Goal: Information Seeking & Learning: Learn about a topic

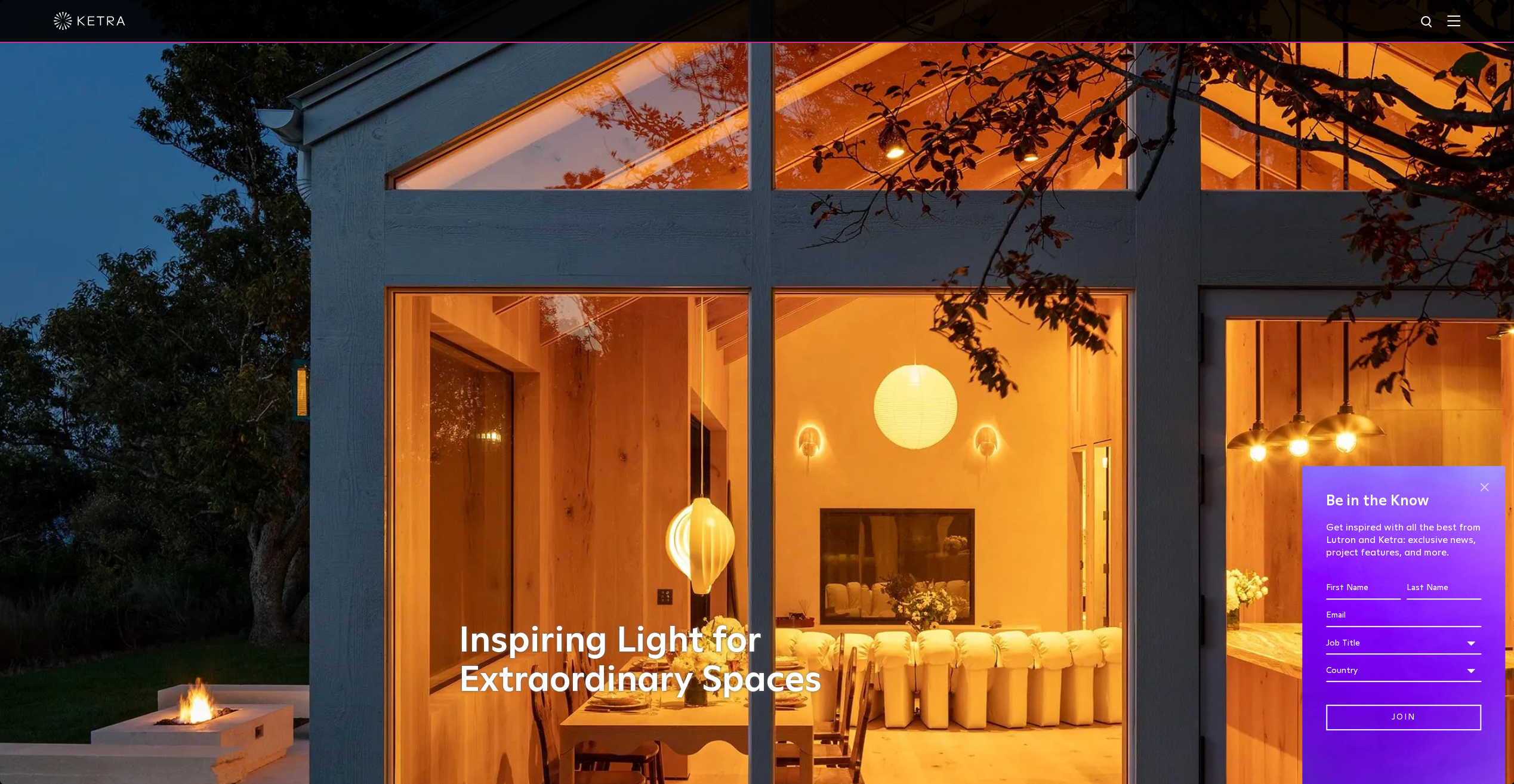
click at [1490, 482] on span at bounding box center [1484, 487] width 18 height 18
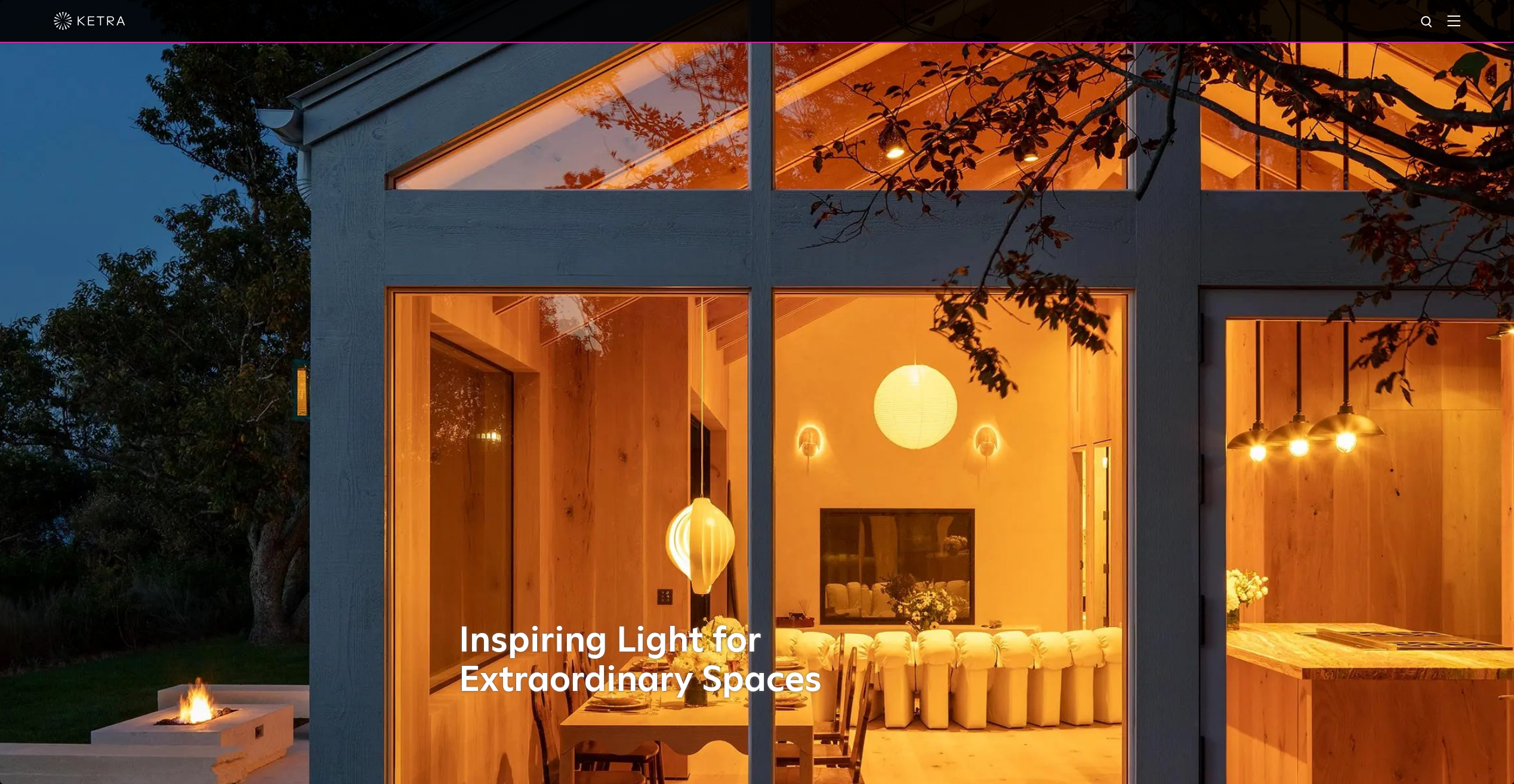
click at [1456, 21] on img at bounding box center [1454, 20] width 13 height 11
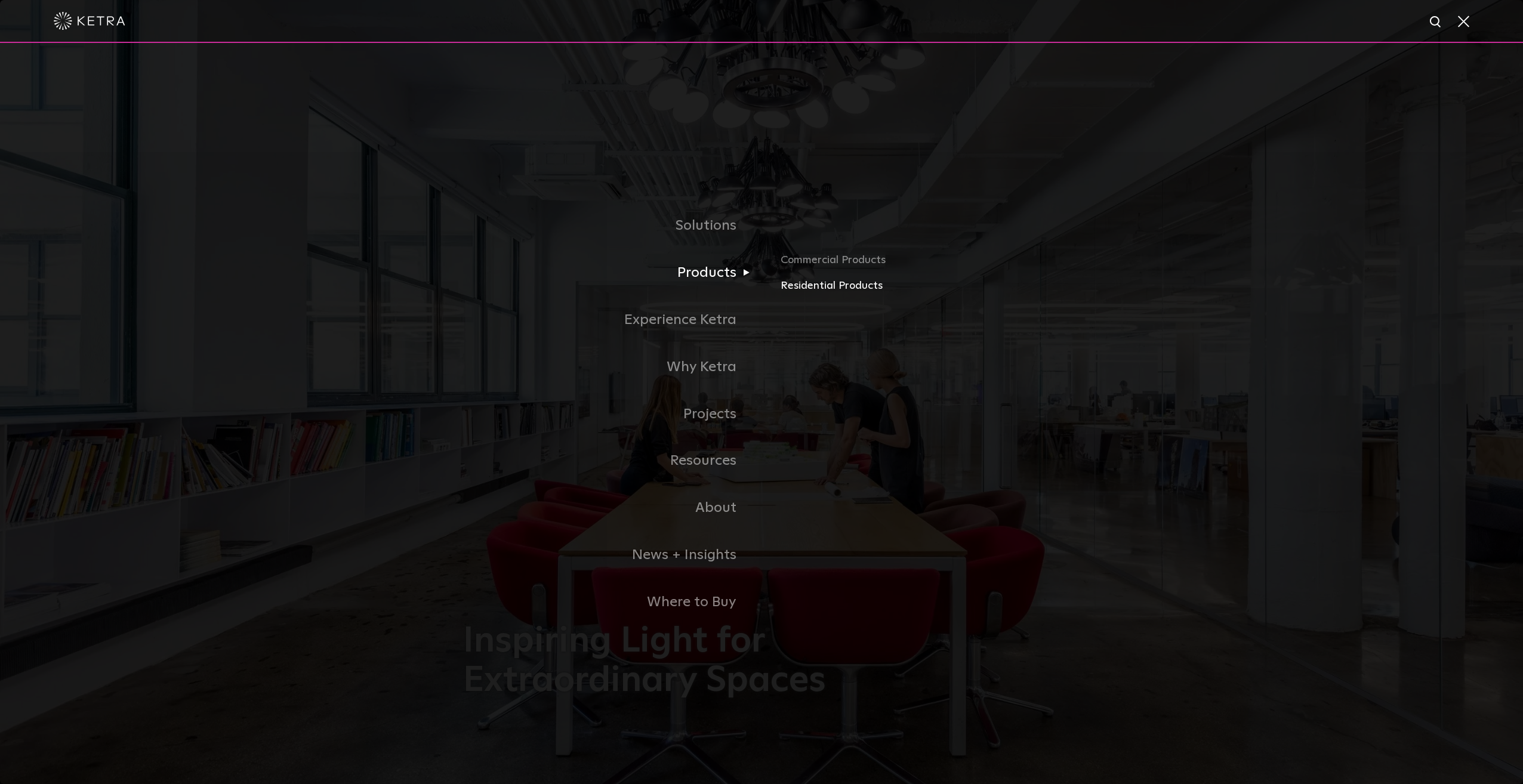
click at [801, 287] on link "Residential Products" at bounding box center [920, 286] width 279 height 17
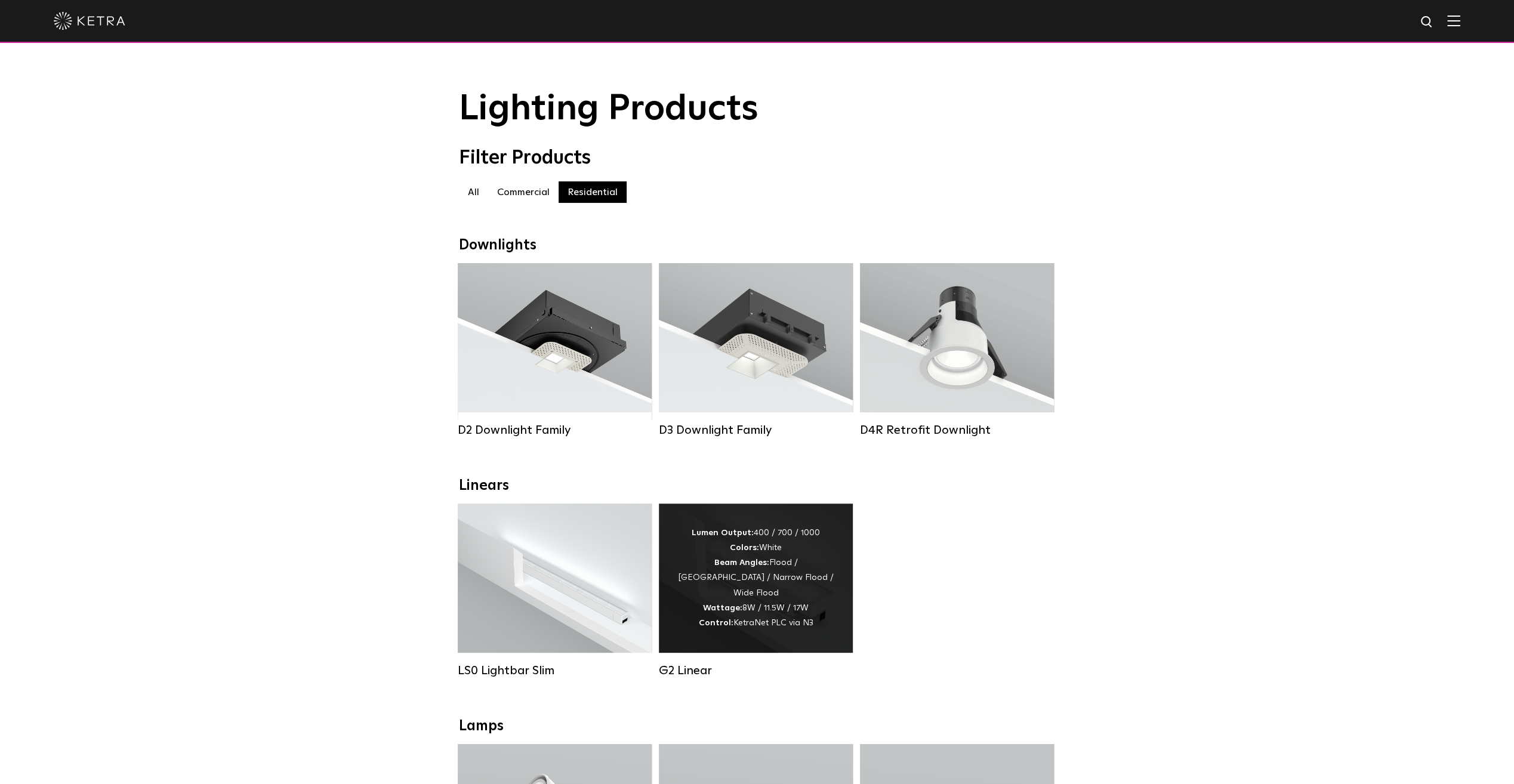
click at [714, 567] on strong "Beam Angles:" at bounding box center [741, 563] width 55 height 8
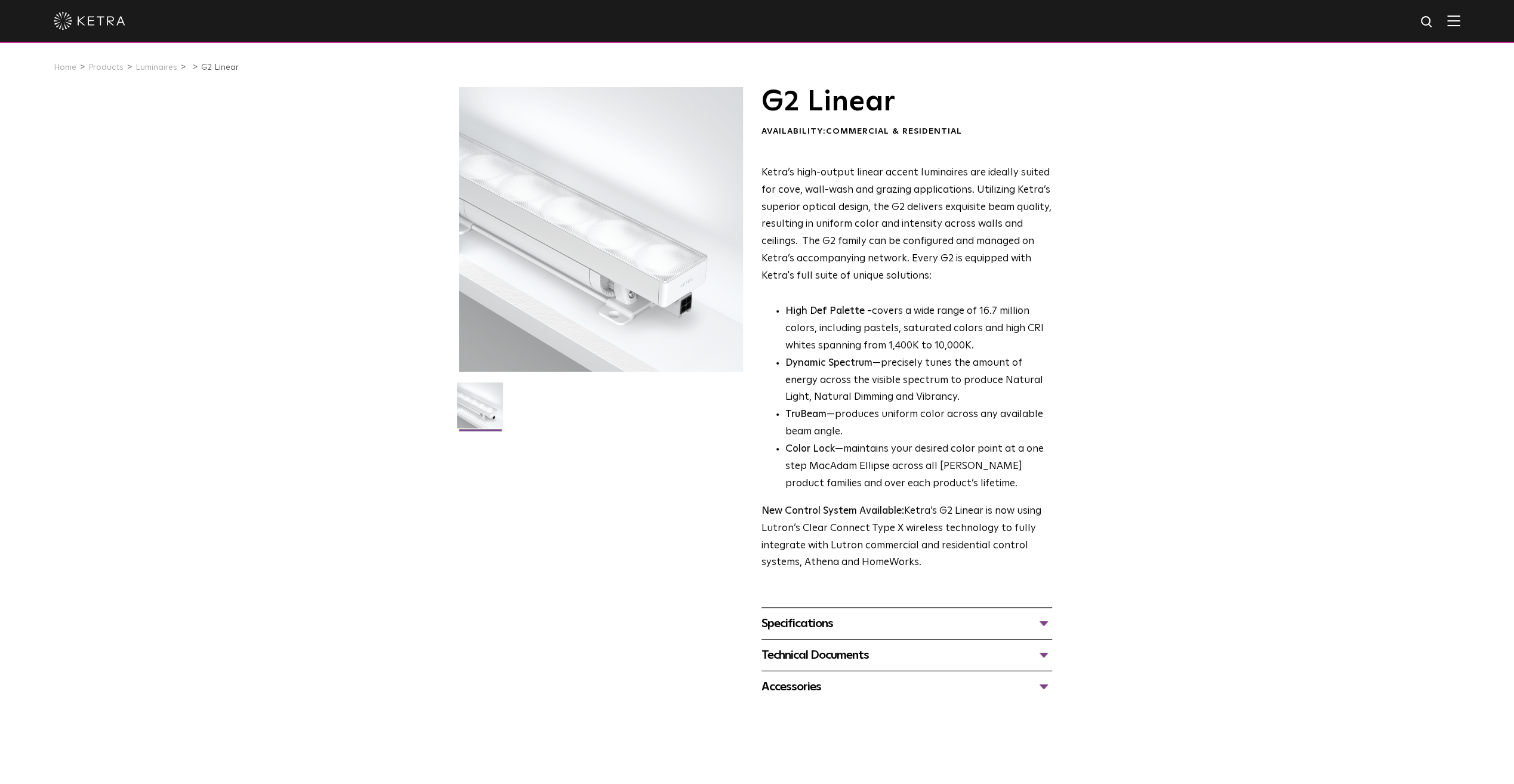
click at [1039, 624] on div "Specifications" at bounding box center [906, 623] width 291 height 19
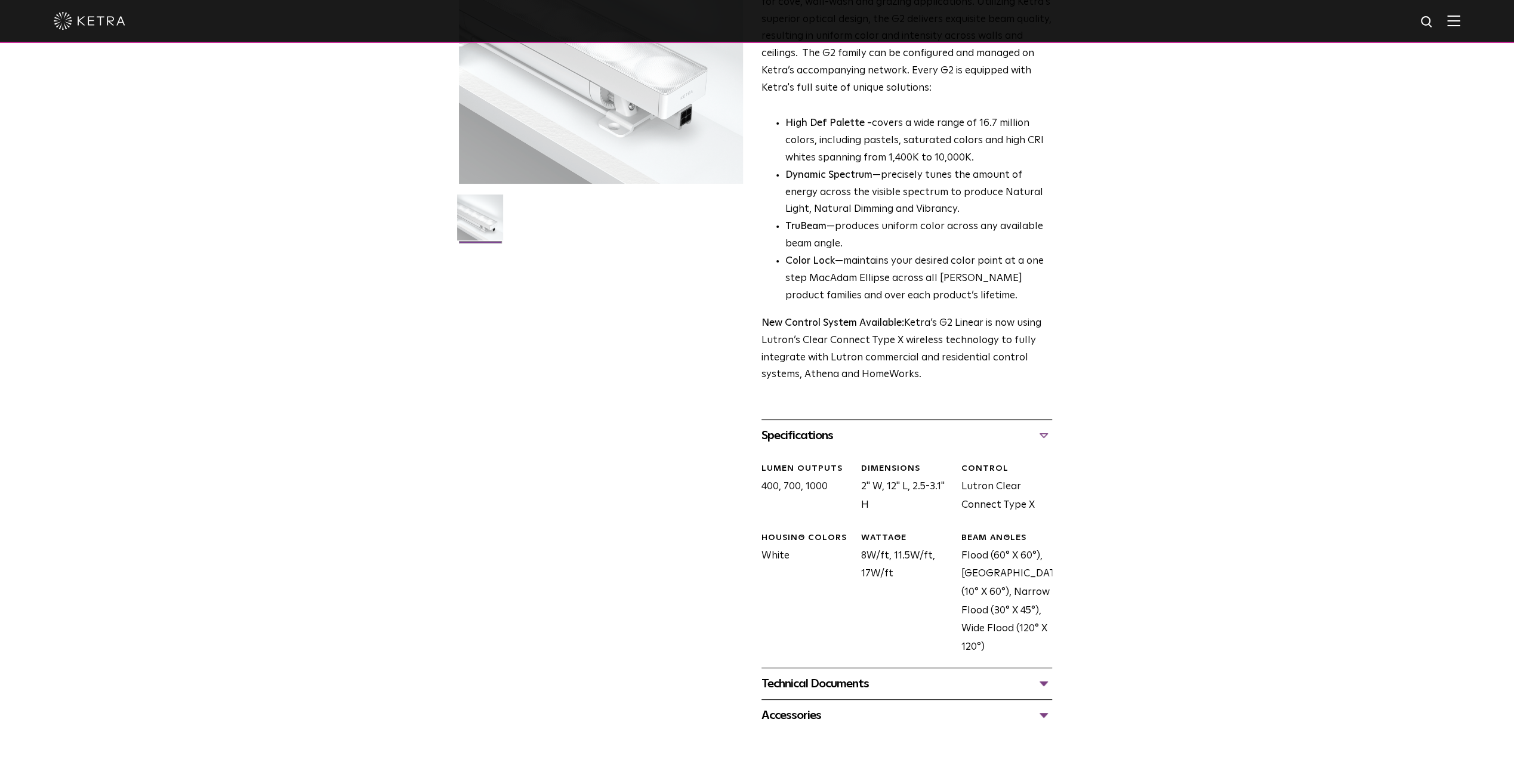
scroll to position [239, 0]
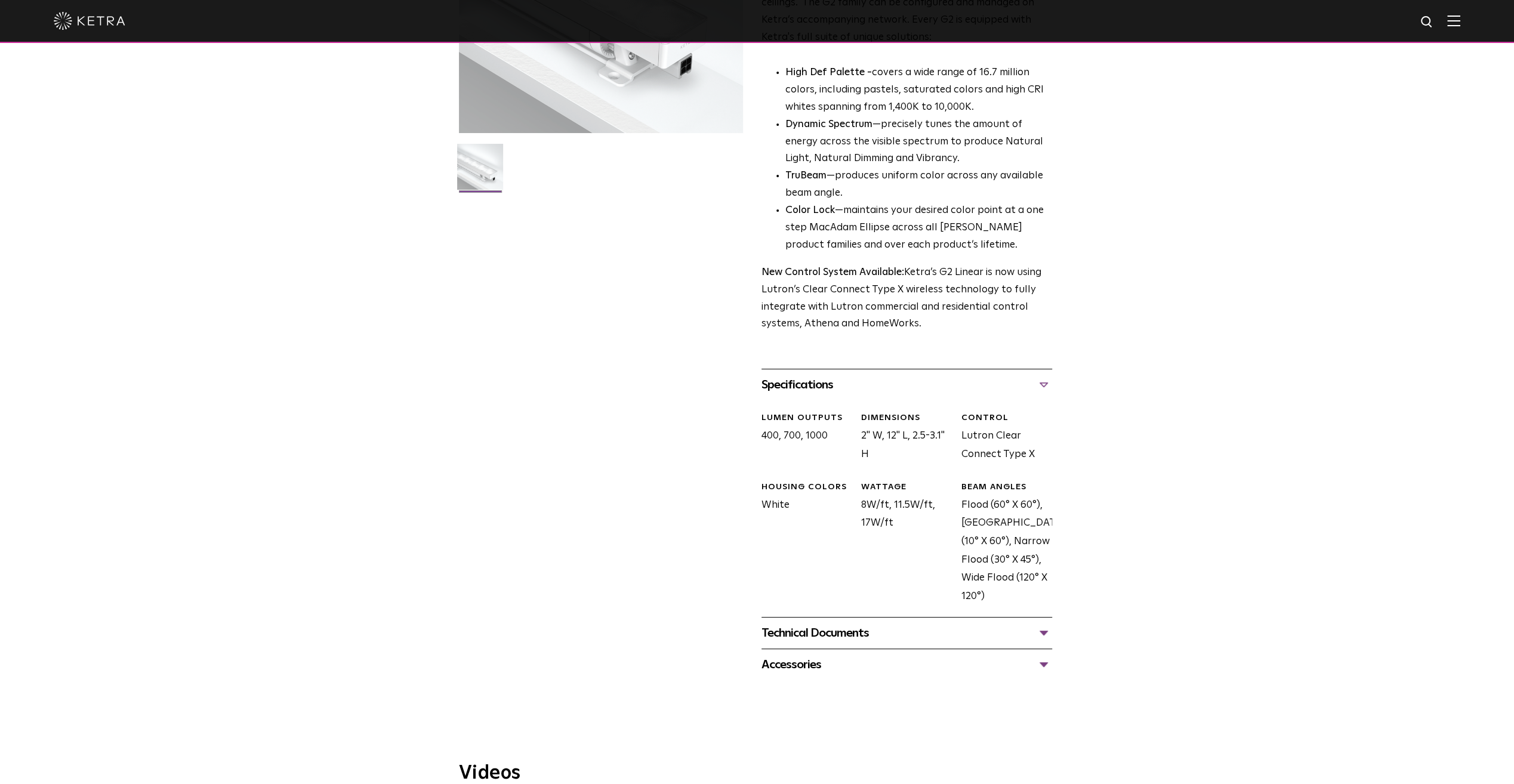
click at [1043, 633] on div "Technical Documents" at bounding box center [906, 633] width 291 height 19
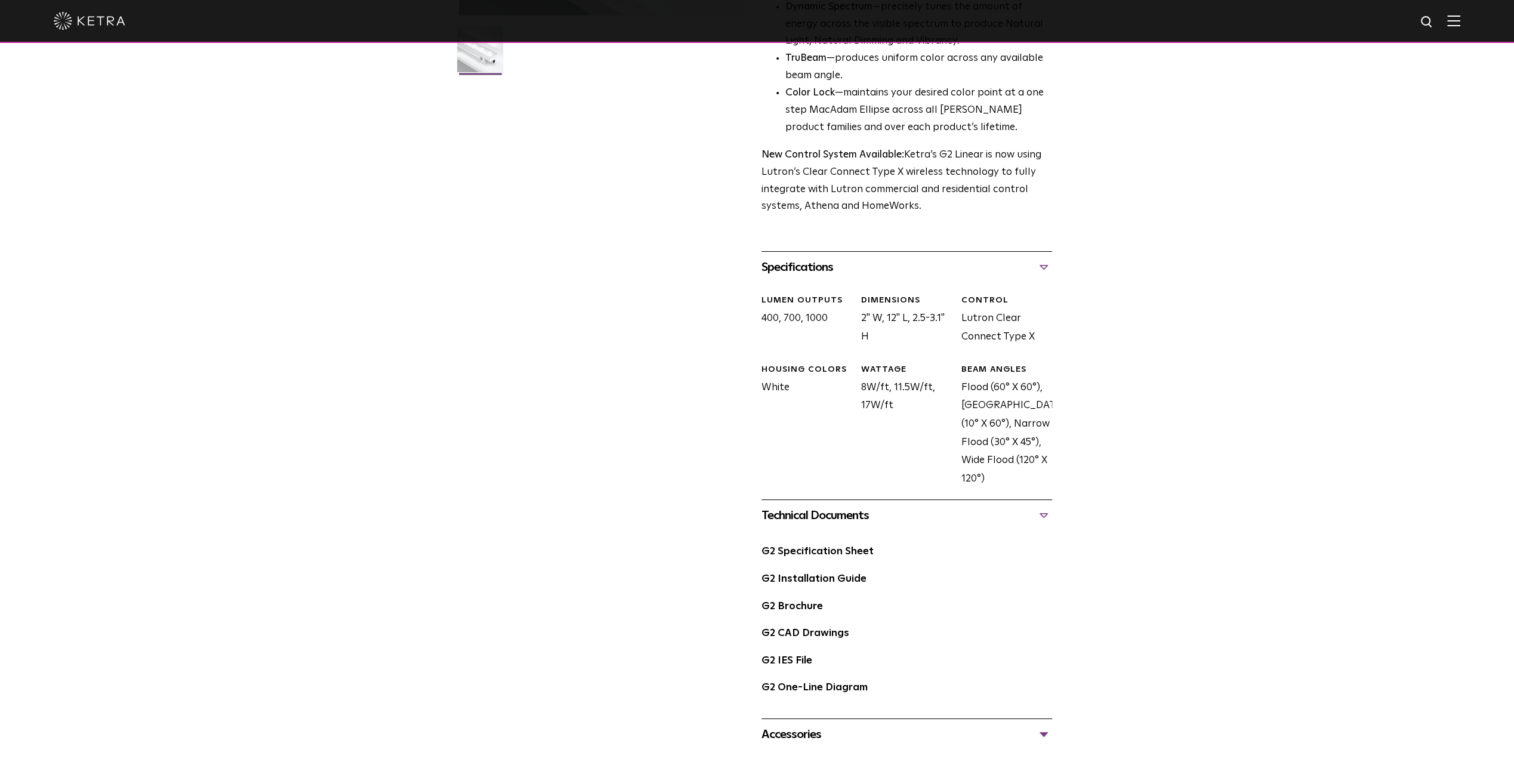
scroll to position [358, 0]
click at [1046, 730] on div "Accessories" at bounding box center [906, 732] width 291 height 19
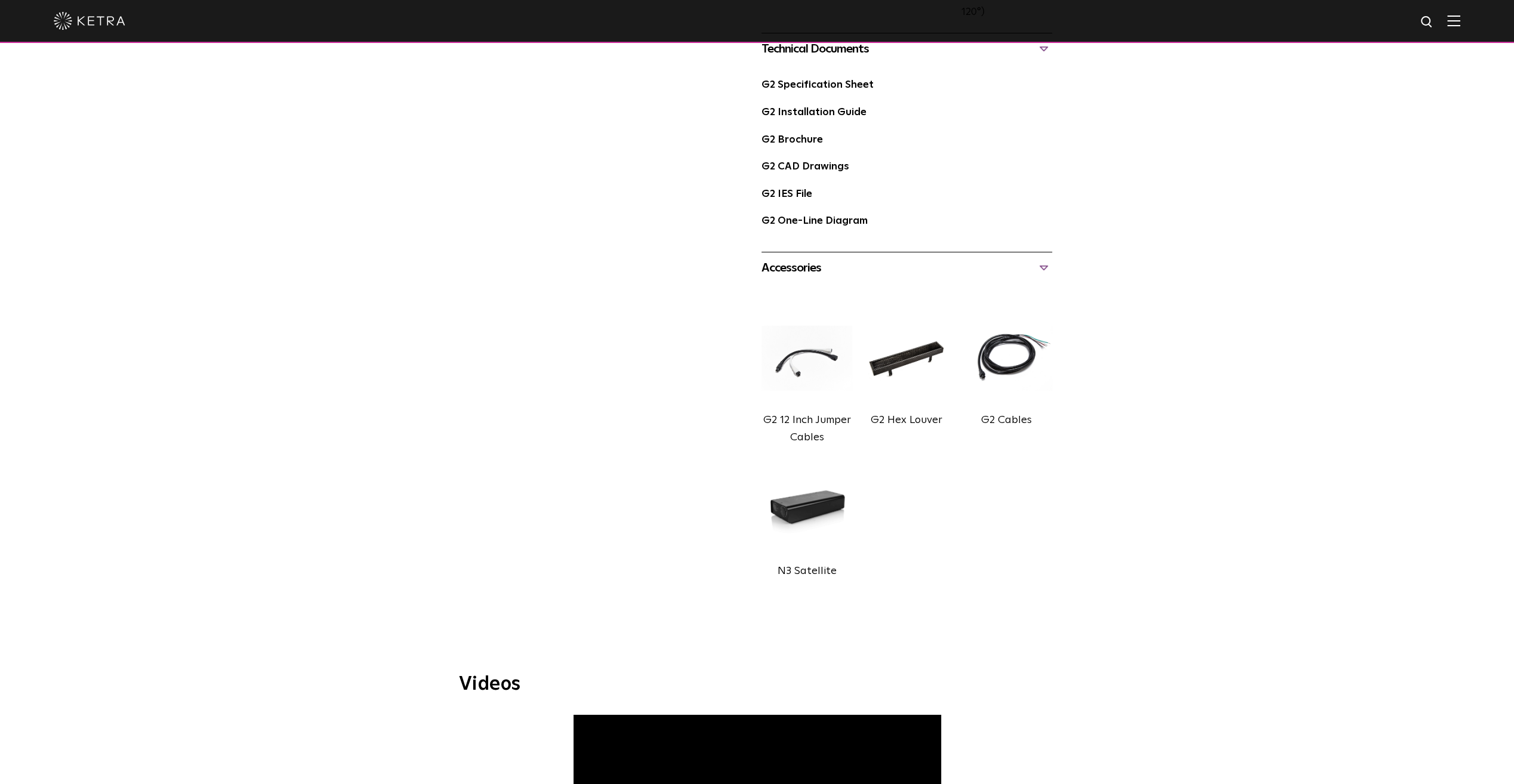
scroll to position [835, 0]
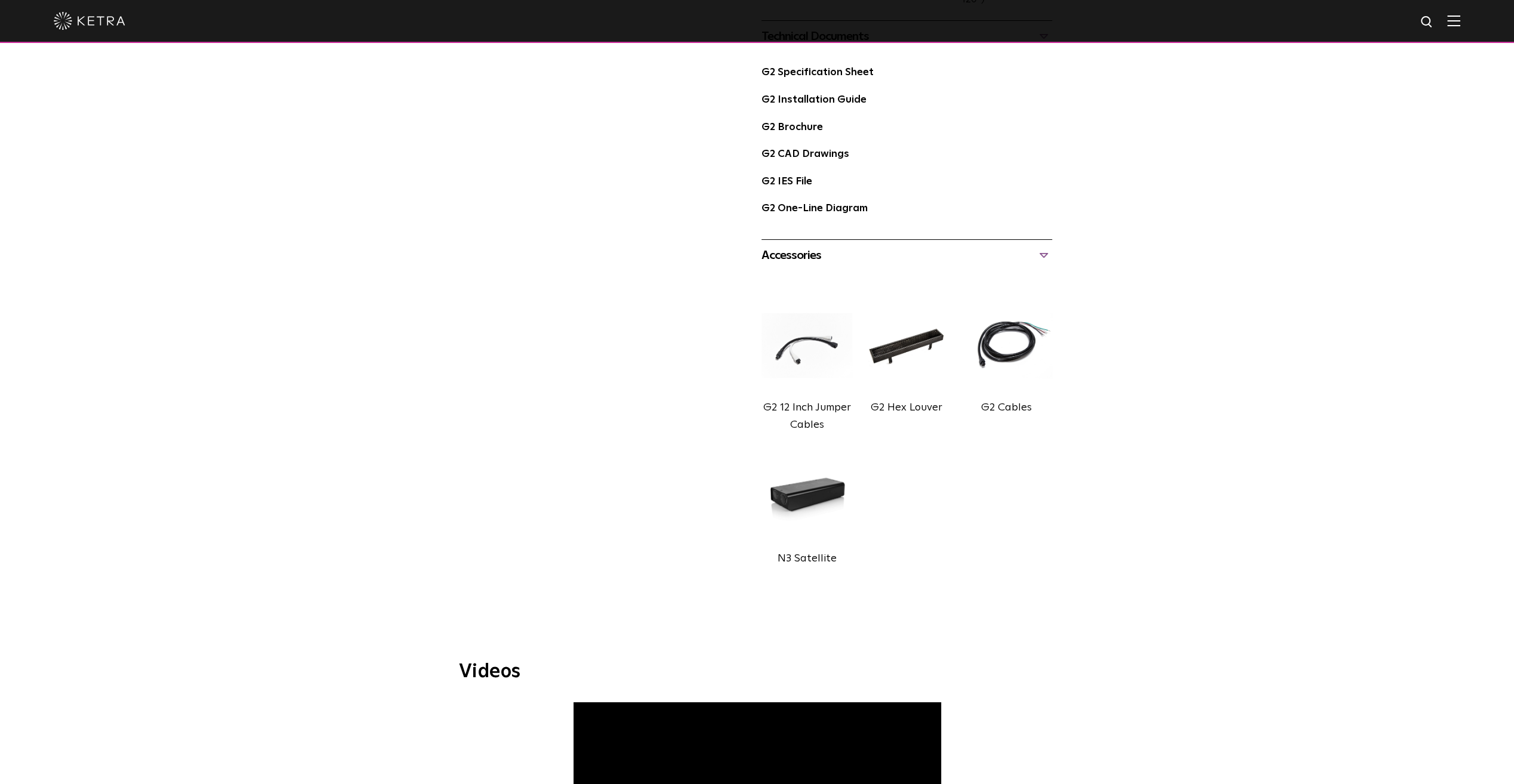
click at [1005, 405] on label "G2 Cables" at bounding box center [1006, 407] width 50 height 11
click at [988, 353] on img at bounding box center [1006, 345] width 90 height 102
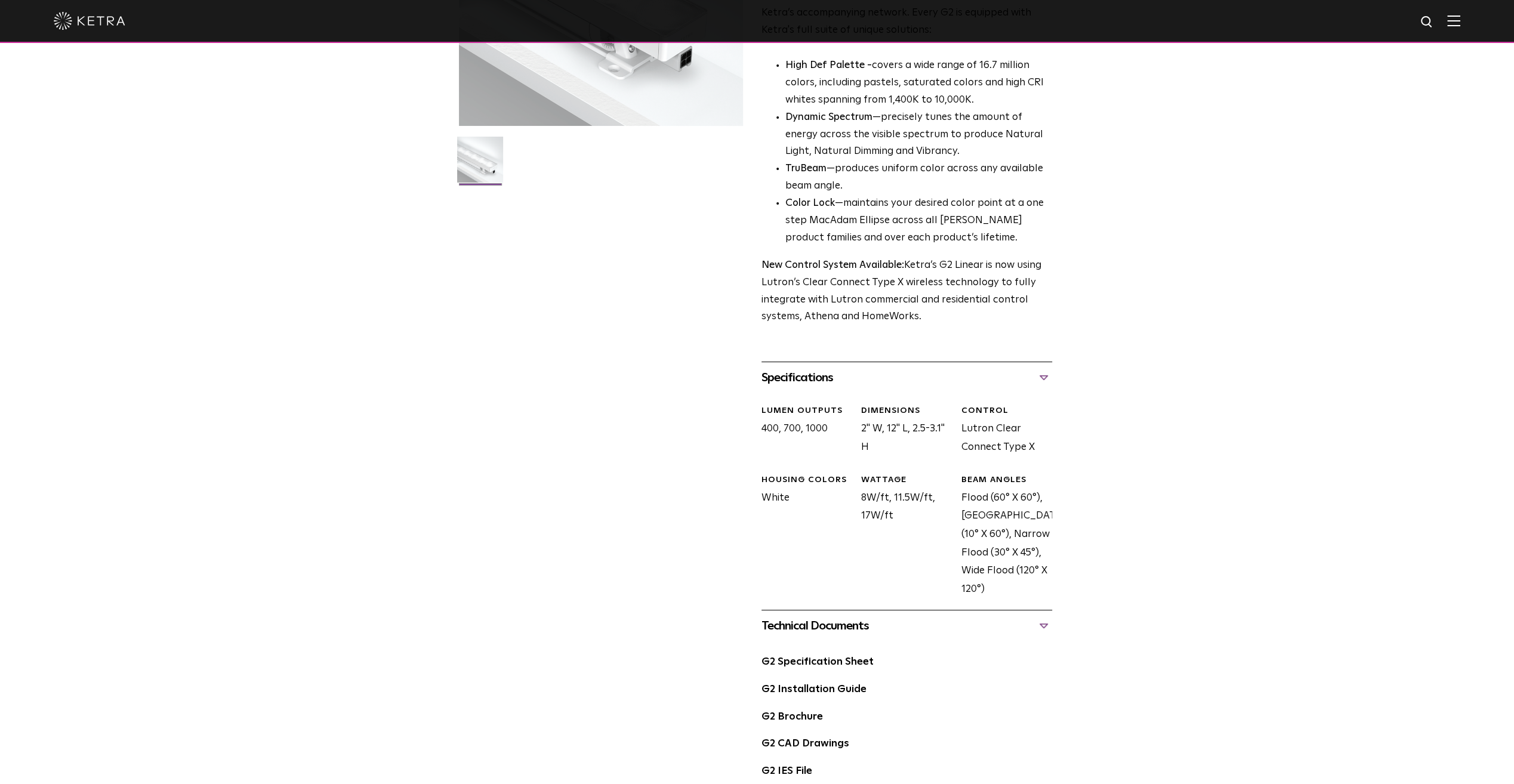
scroll to position [0, 0]
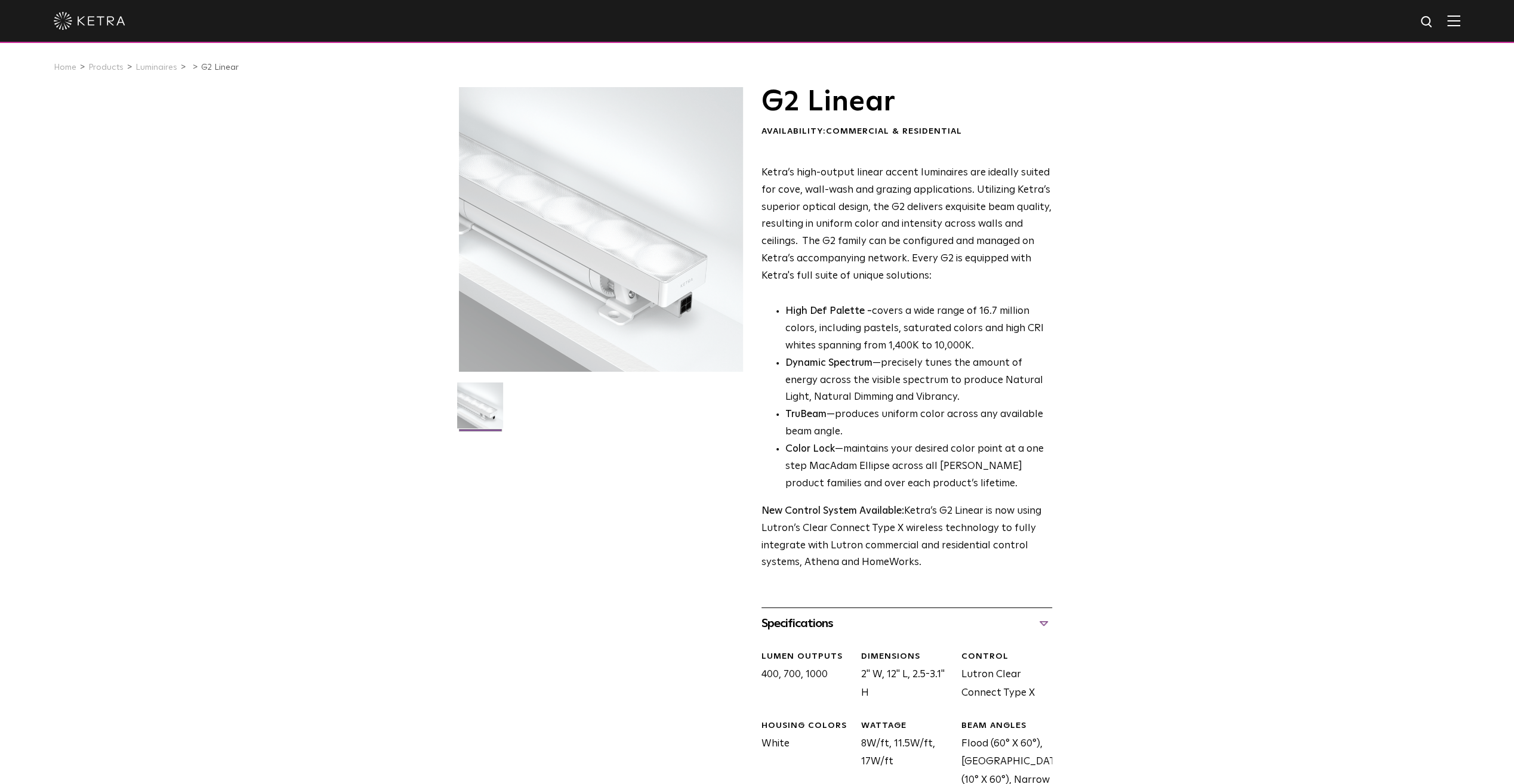
click at [1460, 23] on img at bounding box center [1454, 20] width 13 height 11
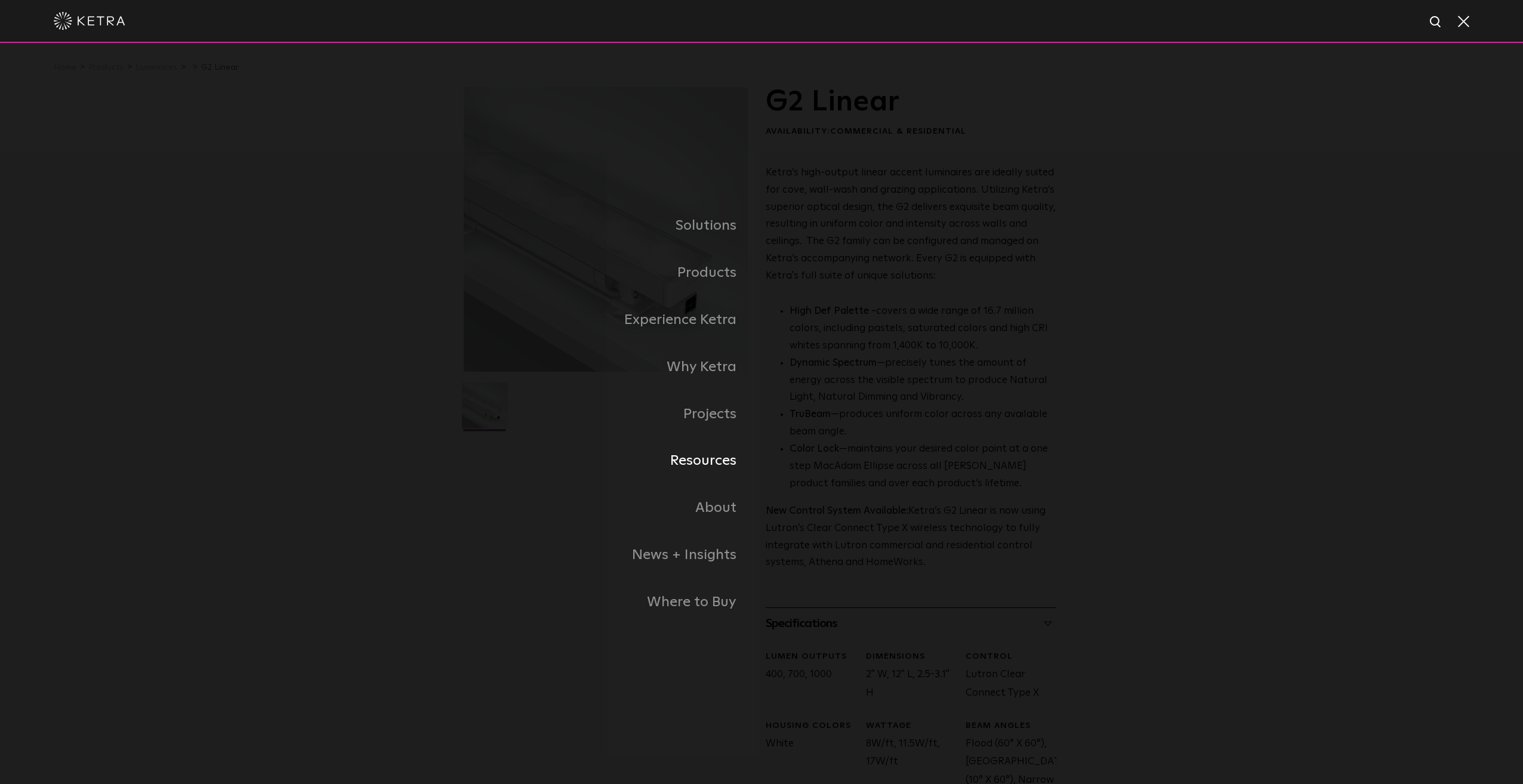
click at [729, 466] on link "Resources" at bounding box center [612, 461] width 298 height 47
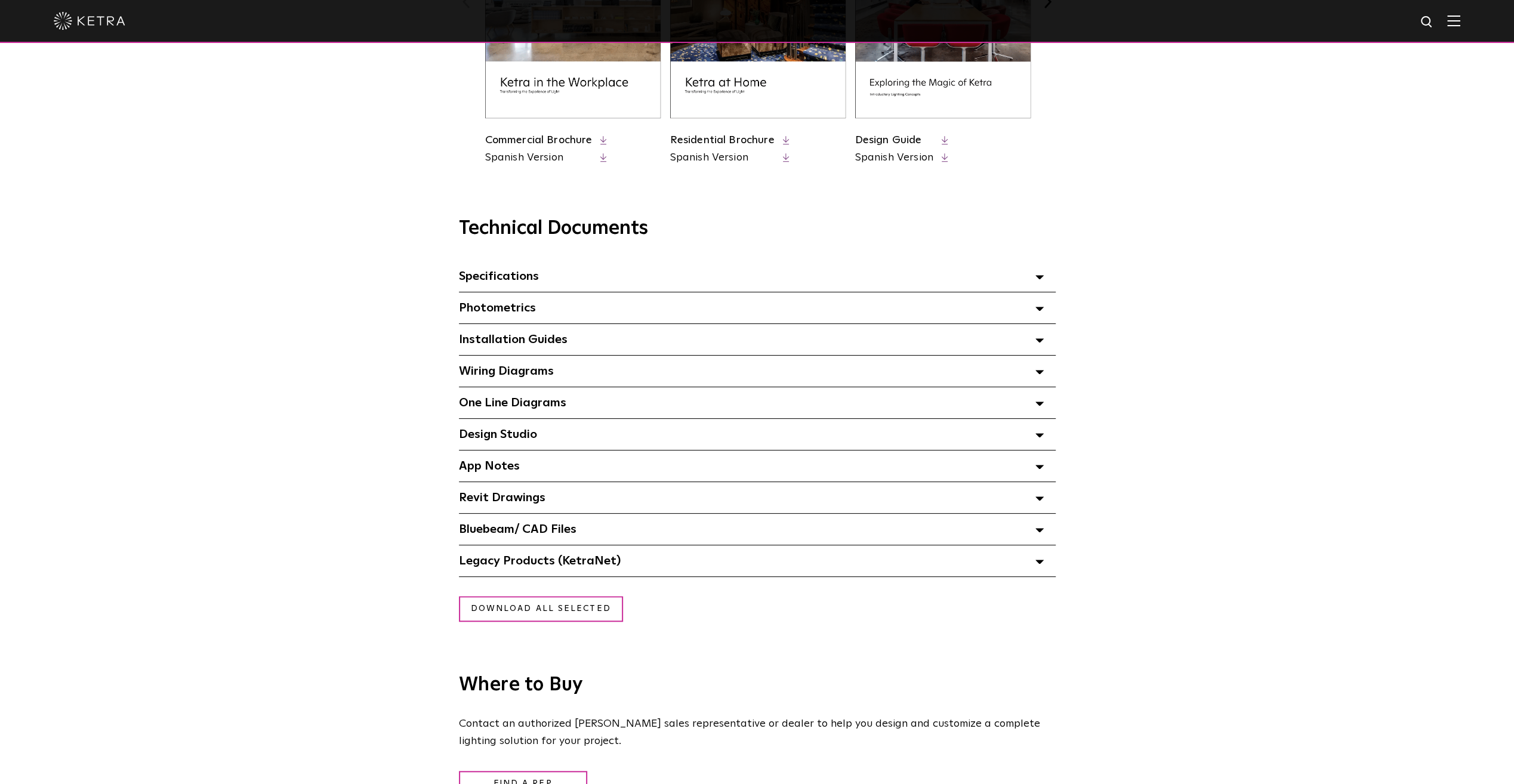
scroll to position [716, 0]
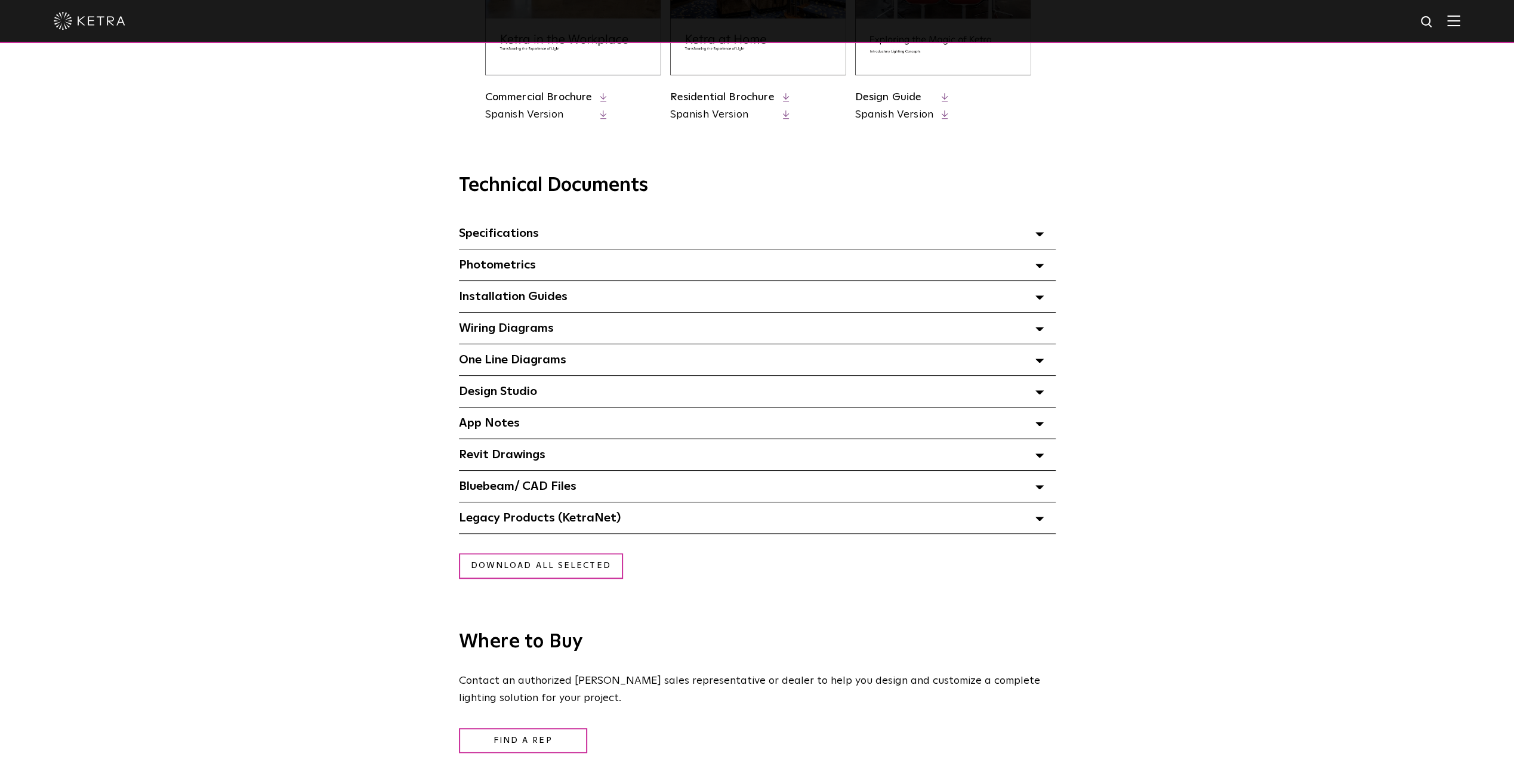
click at [1038, 241] on span at bounding box center [1039, 233] width 8 height 15
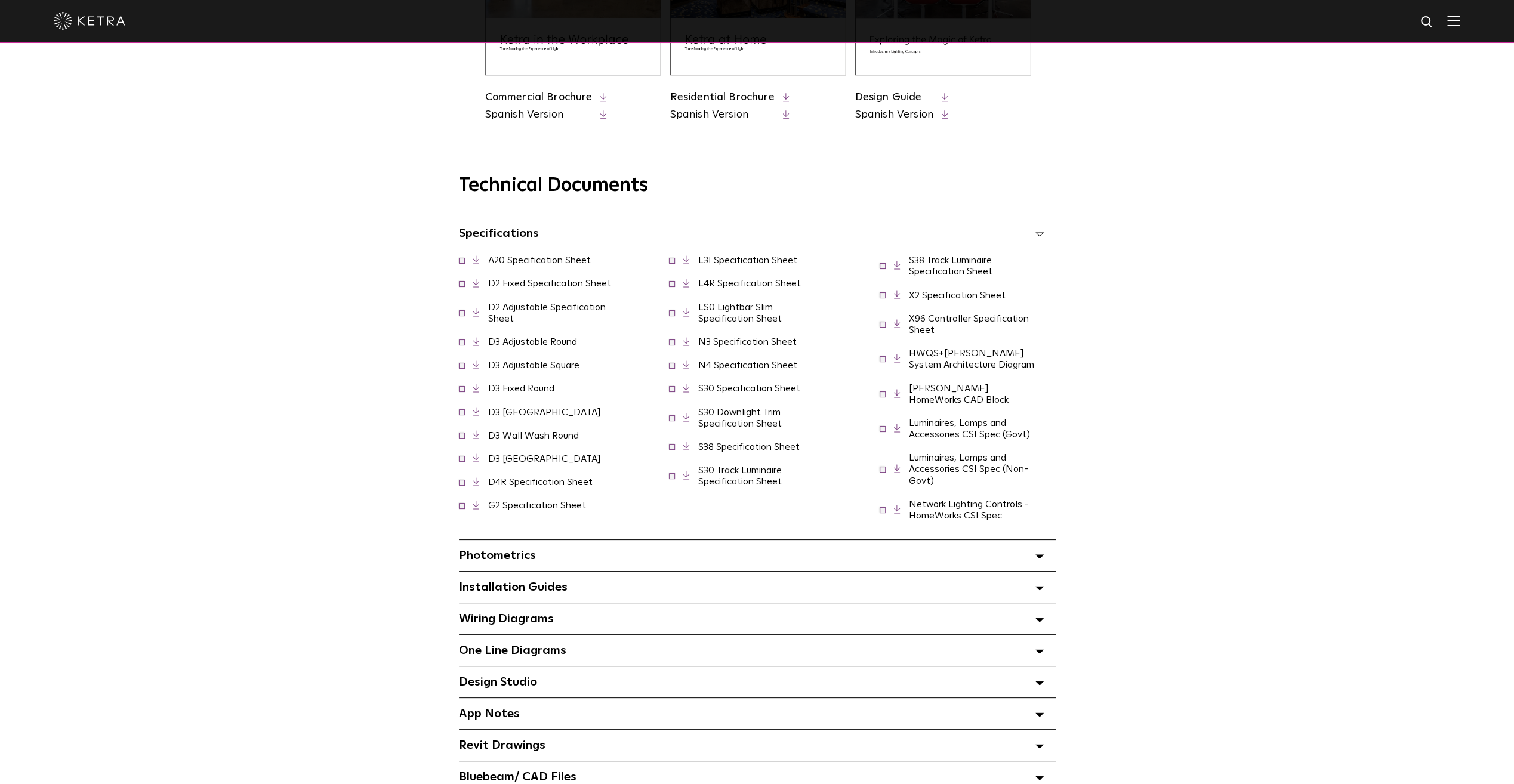
click at [586, 501] on link "G2 Specification Sheet" at bounding box center [537, 506] width 98 height 10
